Goal: Transaction & Acquisition: Purchase product/service

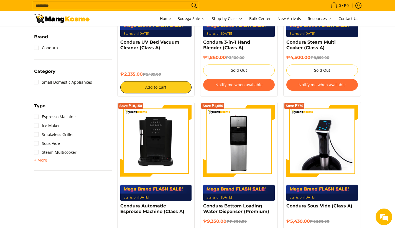
scroll to position [150, 0]
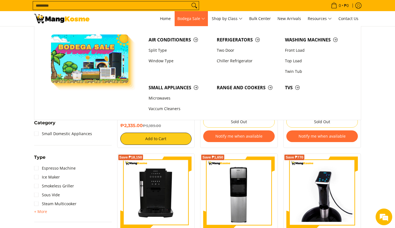
click at [196, 20] on span "Bodega Sale" at bounding box center [192, 18] width 28 height 7
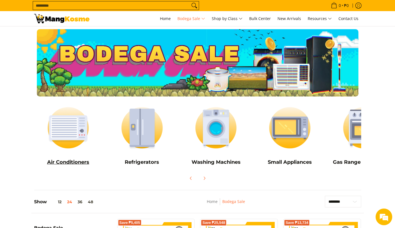
click at [65, 127] on img at bounding box center [68, 127] width 69 height 51
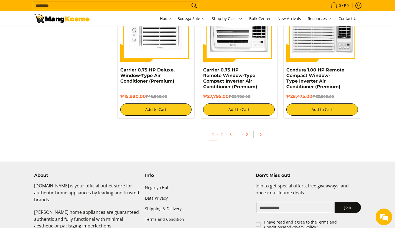
scroll to position [1071, 0]
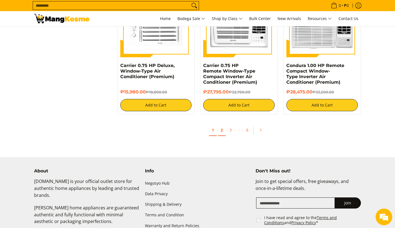
click at [223, 131] on link "2" at bounding box center [222, 129] width 8 height 11
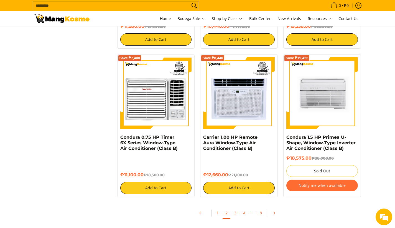
scroll to position [1069, 0]
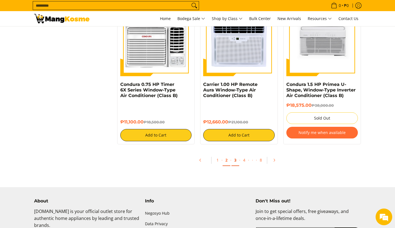
click at [236, 162] on link "3" at bounding box center [236, 159] width 8 height 11
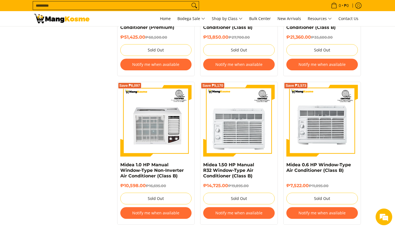
scroll to position [944, 0]
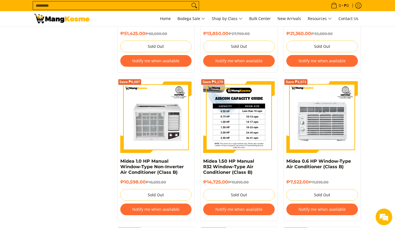
click at [262, 128] on img at bounding box center [239, 117] width 72 height 72
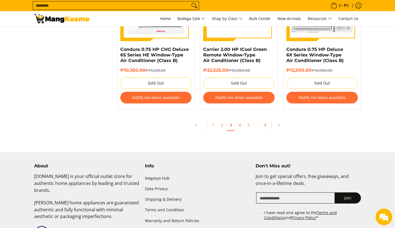
scroll to position [1204, 0]
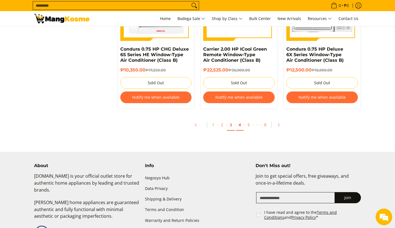
click at [240, 125] on link "4" at bounding box center [240, 124] width 8 height 11
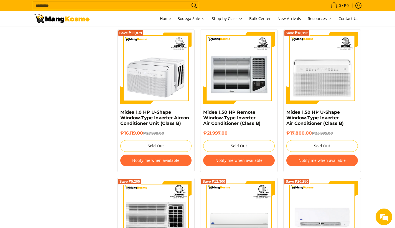
scroll to position [980, 0]
